Goal: Task Accomplishment & Management: Manage account settings

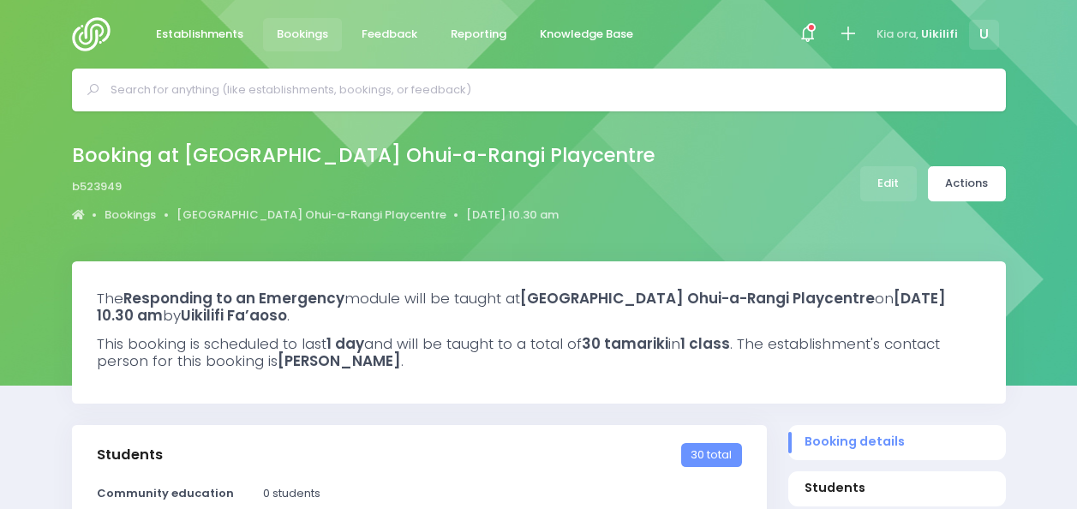
select select "5"
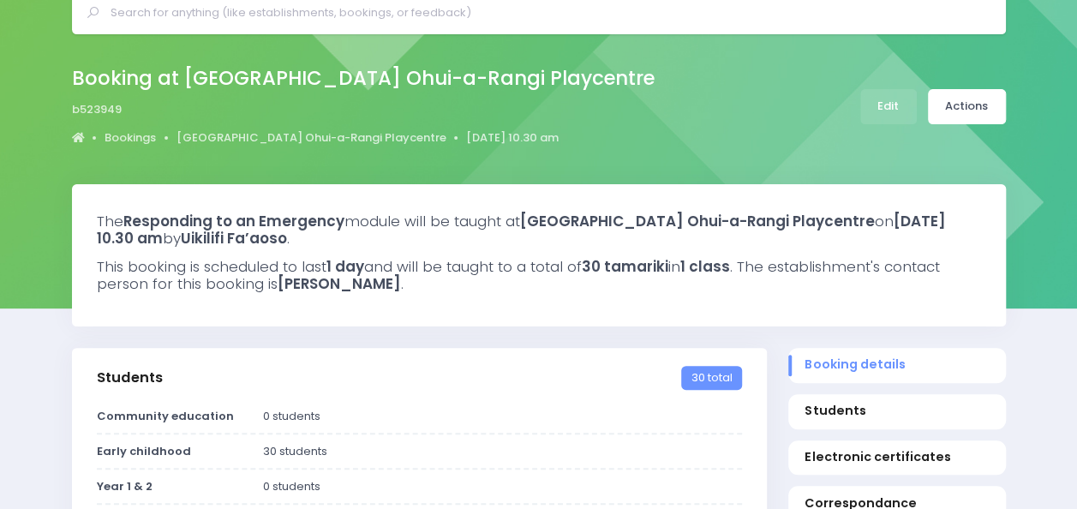
scroll to position [73, 0]
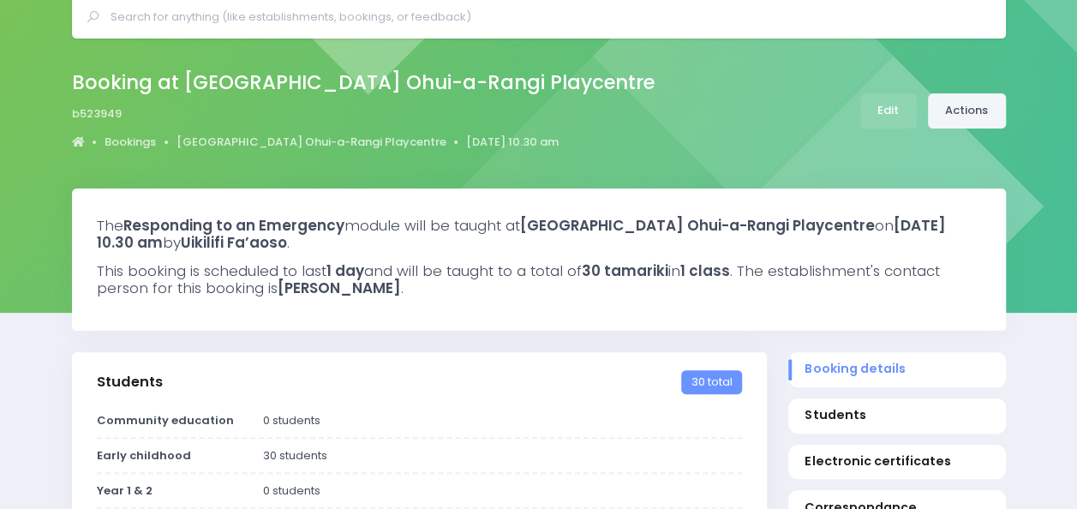
click at [942, 100] on link "Actions" at bounding box center [967, 110] width 78 height 35
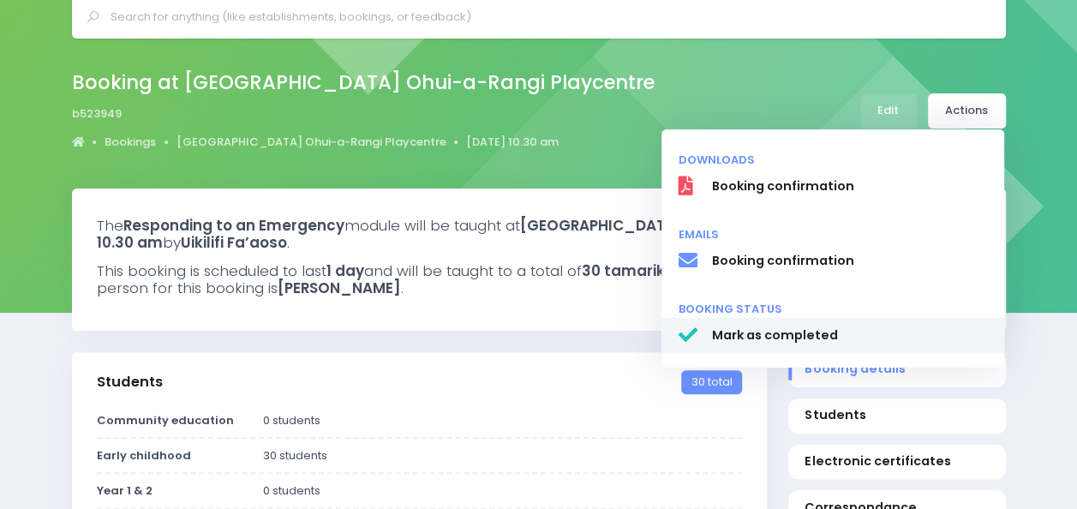
click at [790, 324] on link "Mark as completed" at bounding box center [832, 336] width 343 height 36
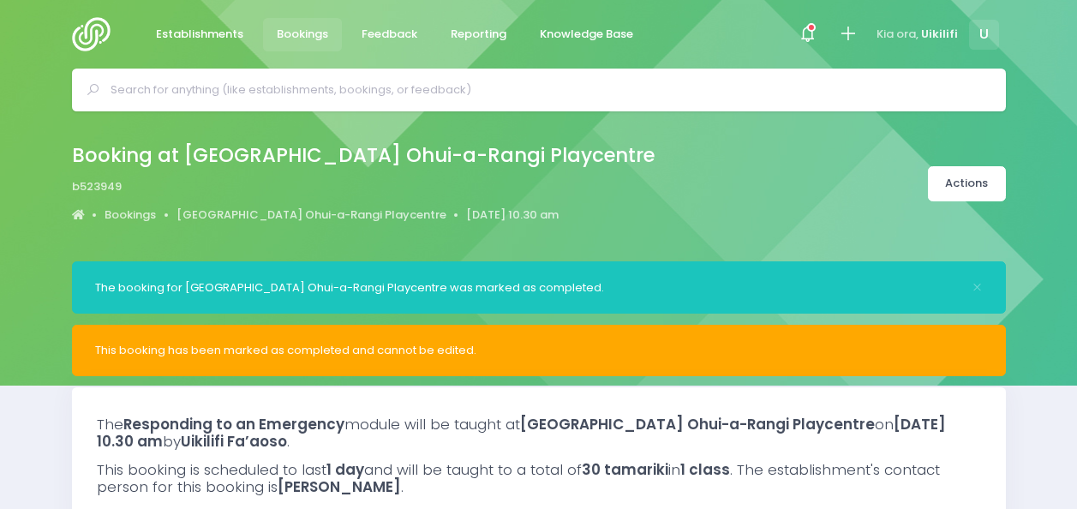
select select "5"
click at [81, 11] on div at bounding box center [96, 34] width 49 height 69
click at [85, 34] on img at bounding box center [96, 34] width 49 height 34
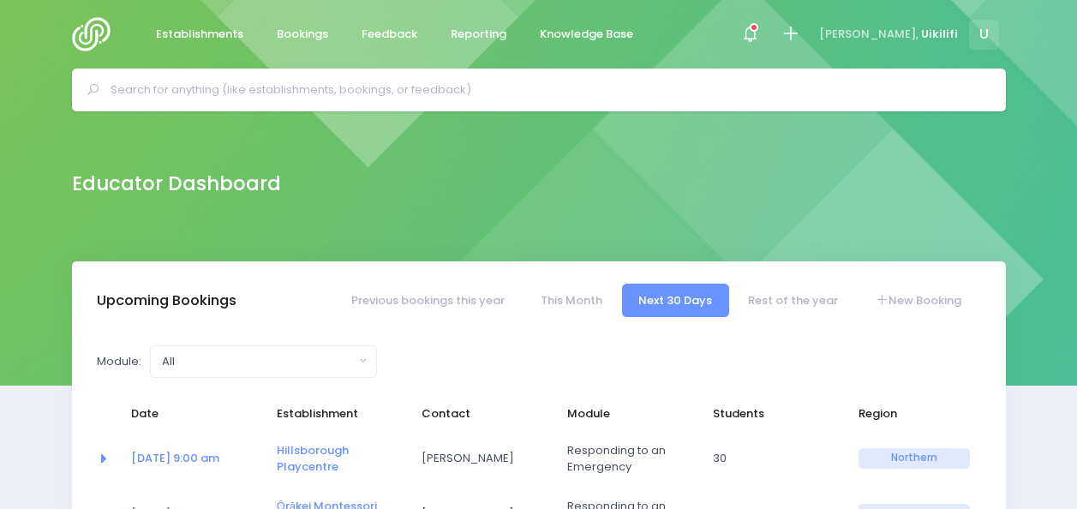
select select "5"
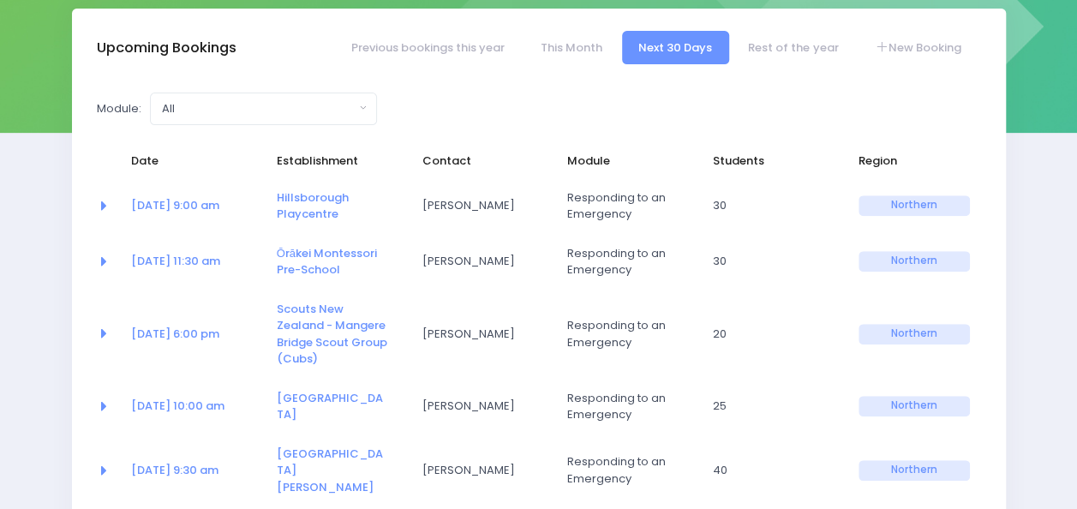
scroll to position [254, 0]
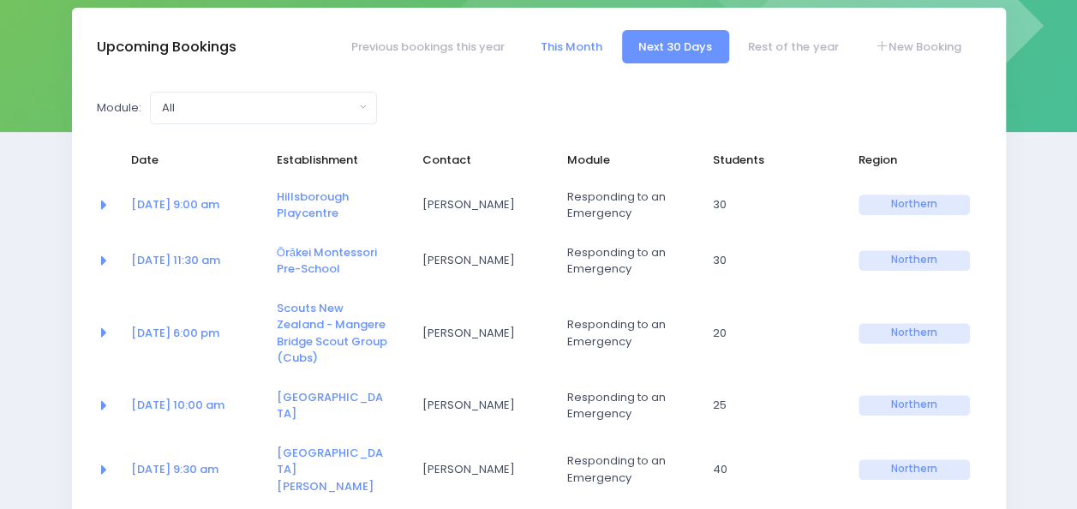
click at [564, 43] on link "This Month" at bounding box center [570, 46] width 95 height 33
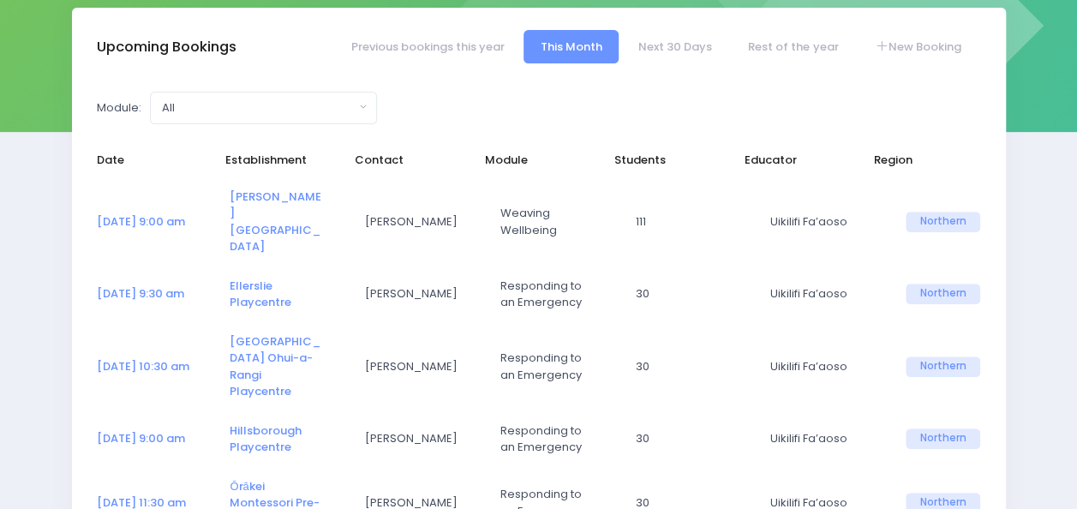
select select "5"
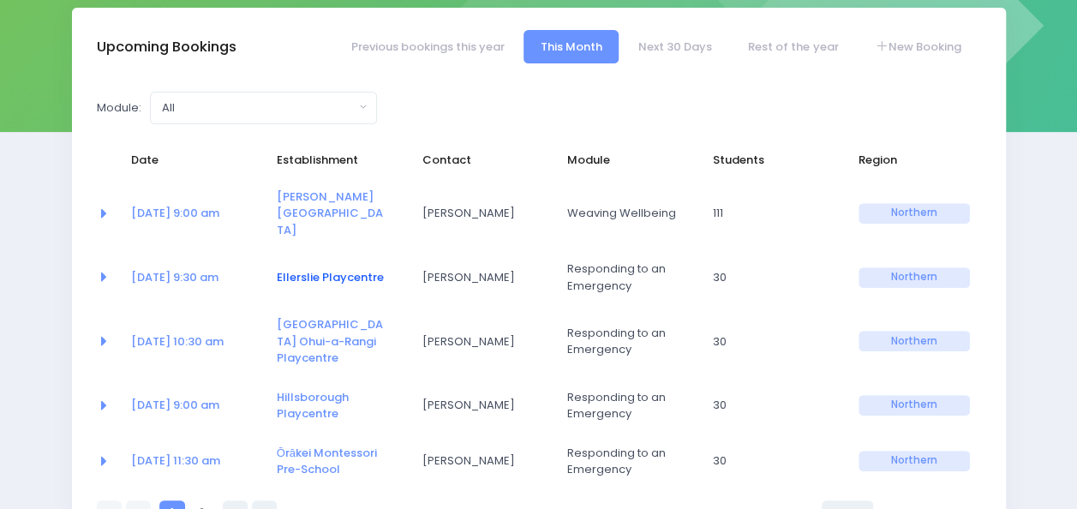
click at [285, 269] on link "Ellerslie Playcentre" at bounding box center [330, 277] width 107 height 16
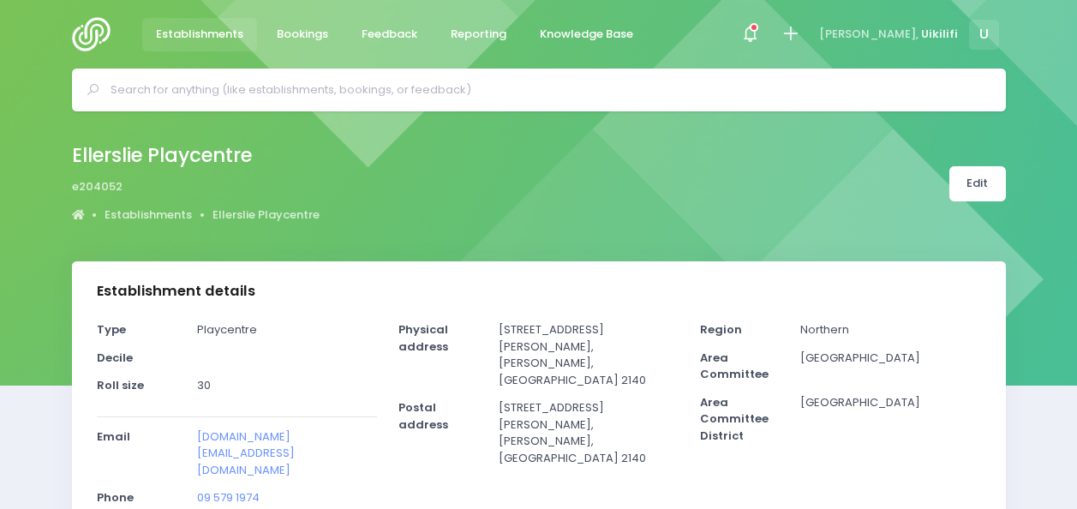
select select "5"
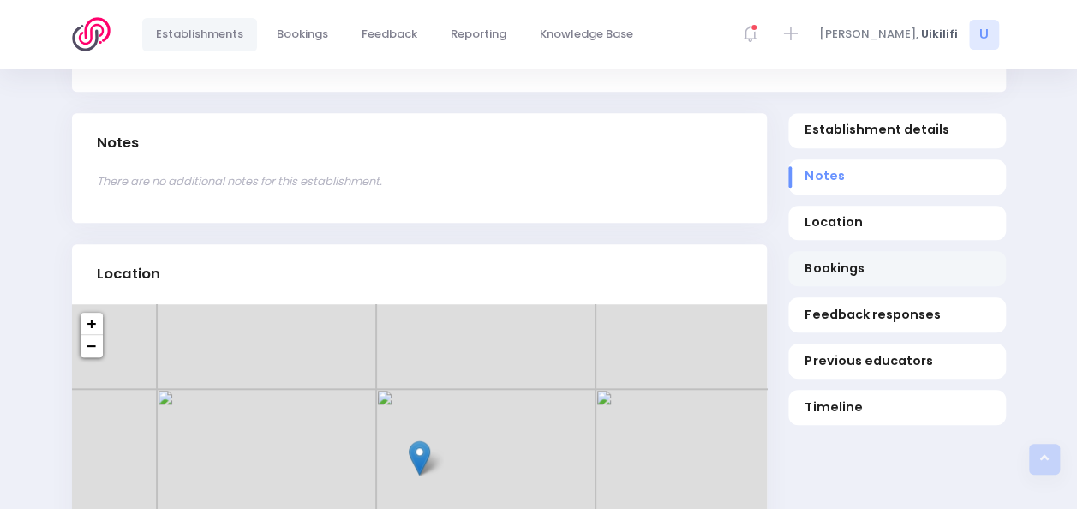
click at [854, 251] on link "Bookings" at bounding box center [897, 268] width 218 height 35
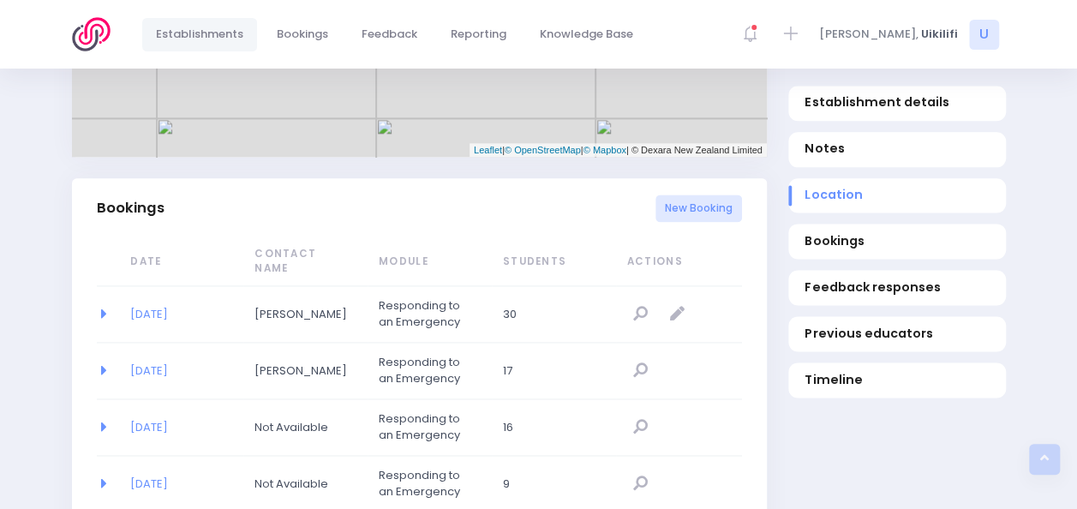
scroll to position [1086, 0]
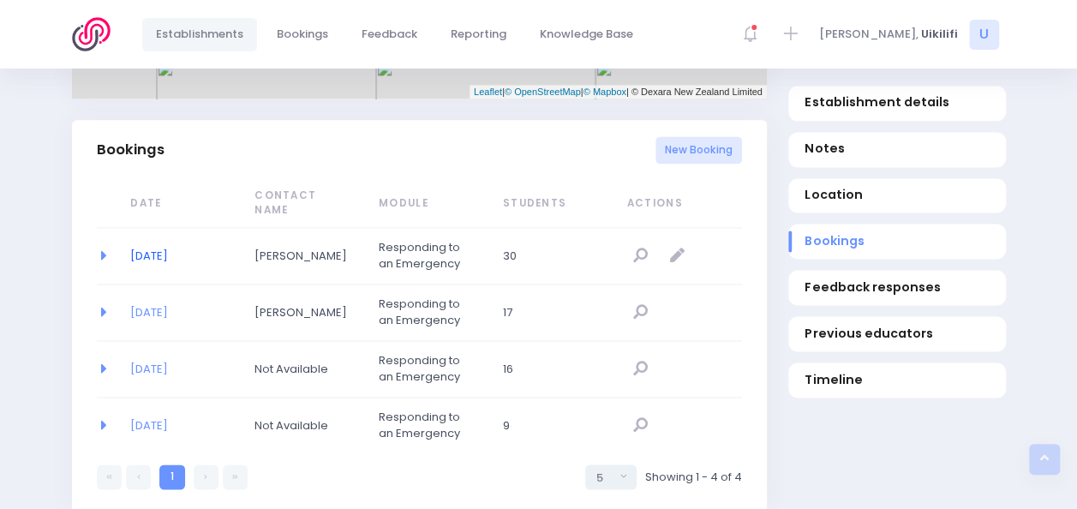
click at [168, 248] on link "01/09/2025" at bounding box center [149, 256] width 38 height 16
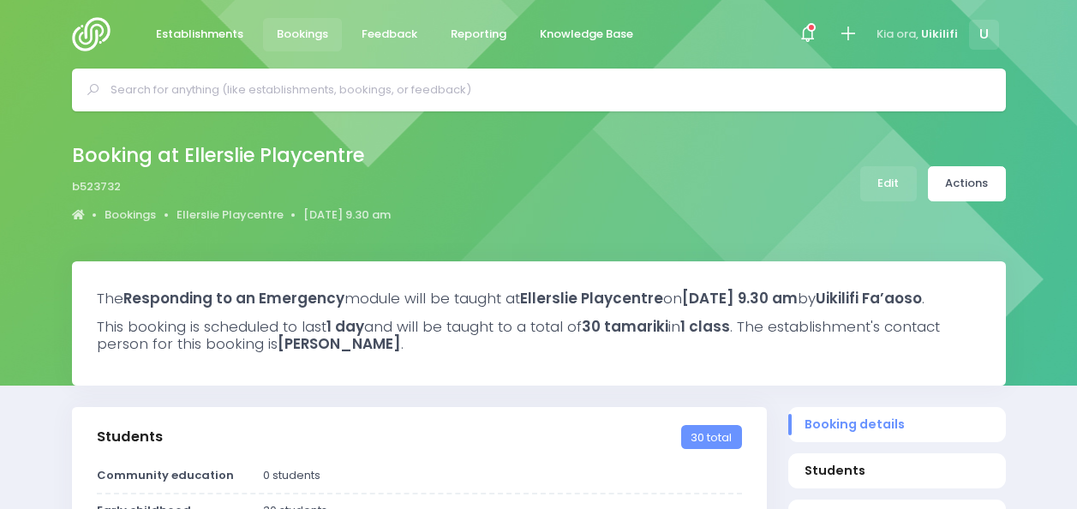
select select "5"
click at [970, 188] on link "Actions" at bounding box center [967, 183] width 78 height 35
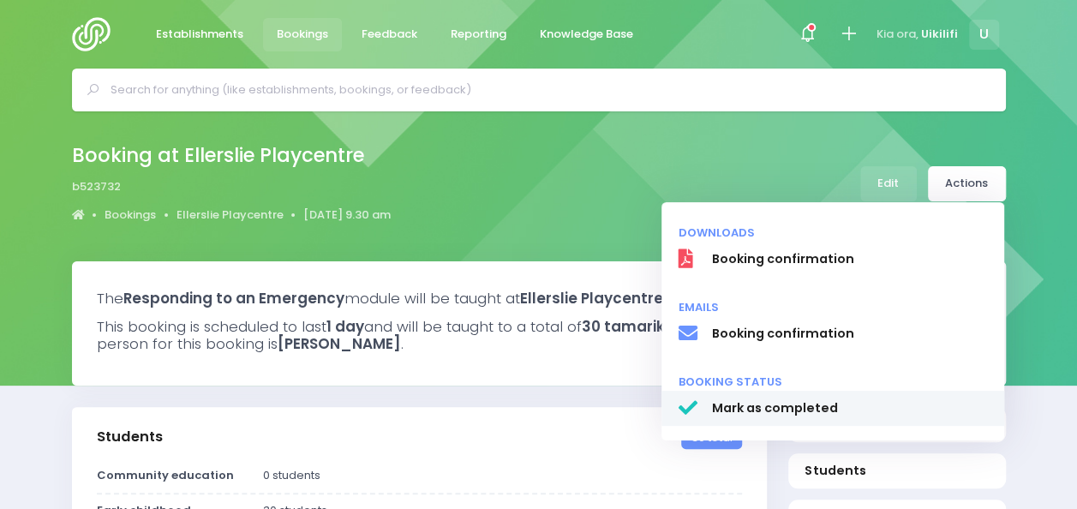
click at [805, 407] on span "Mark as completed" at bounding box center [849, 408] width 276 height 18
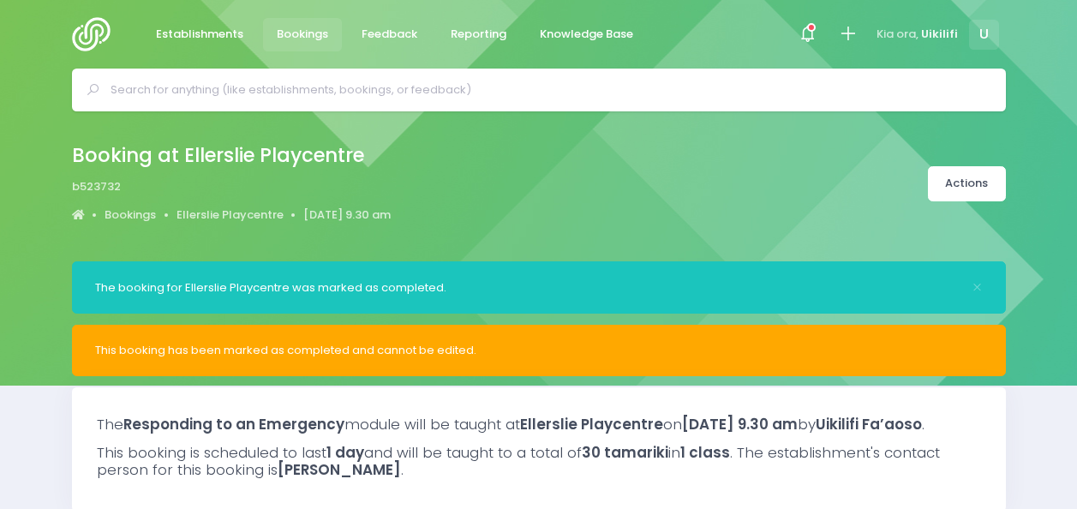
select select "5"
